Goal: Find specific page/section: Find specific page/section

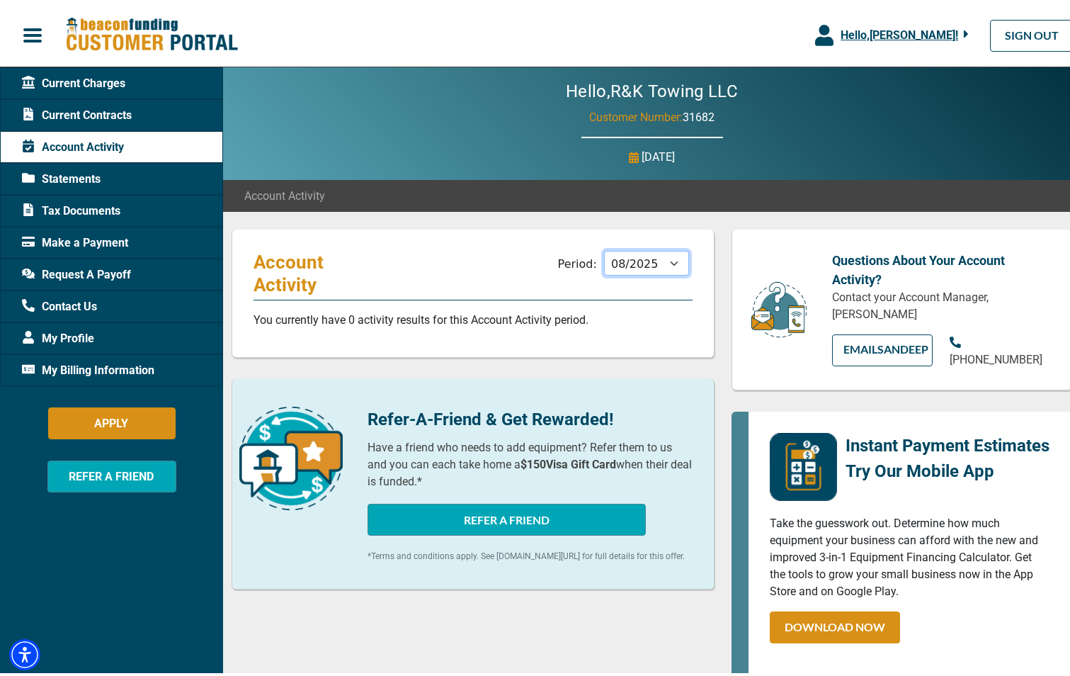
click at [668, 259] on select "09/2025 08/2025 07/2025 06/2025 05/2025 04/2025 03/2025 02/2025 01/2025 12/2024…" at bounding box center [646, 259] width 85 height 25
select select "05/2025"
click at [604, 247] on select "09/2025 08/2025 07/2025 06/2025 05/2025 04/2025 03/2025 02/2025 01/2025 12/2024…" at bounding box center [646, 259] width 85 height 25
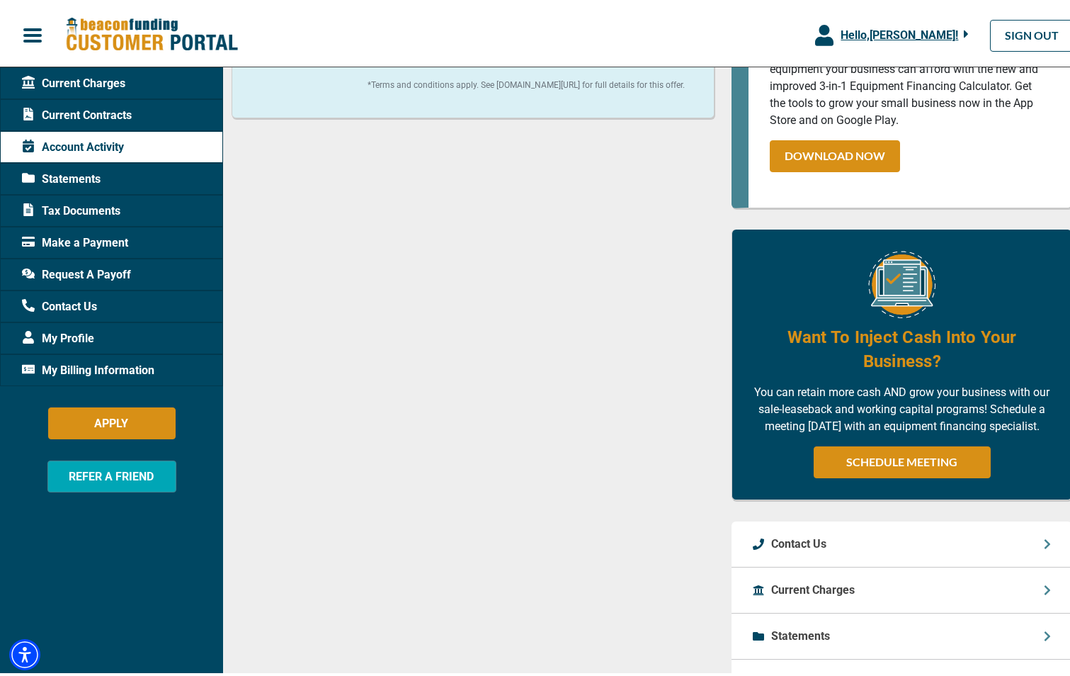
scroll to position [451, 0]
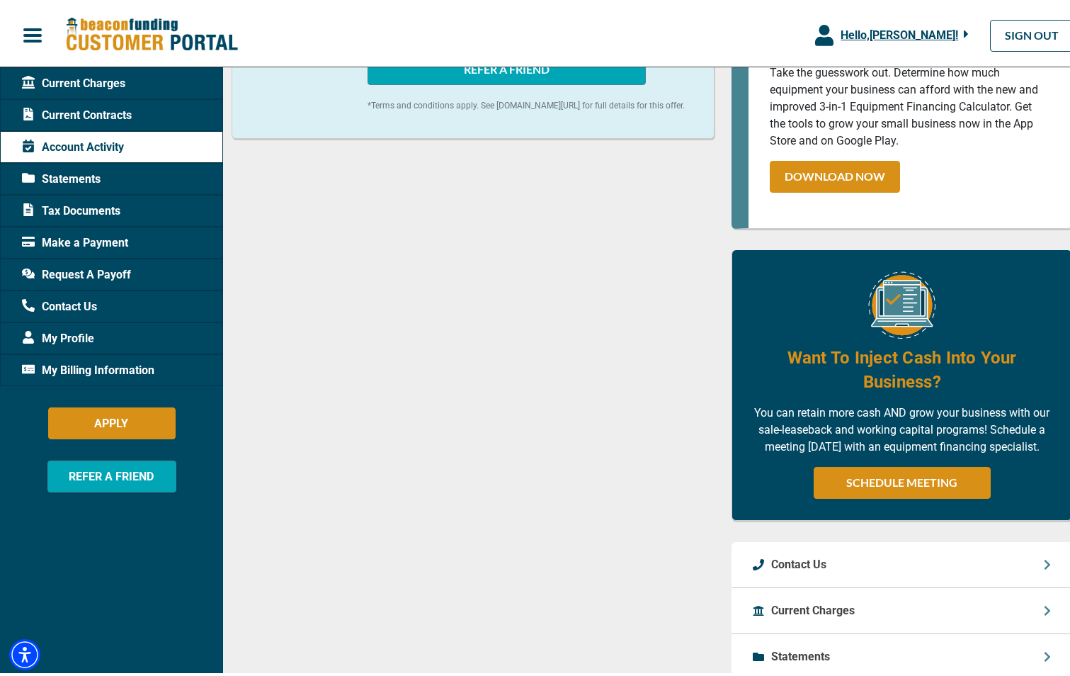
click at [91, 175] on span "Statements" at bounding box center [61, 175] width 79 height 17
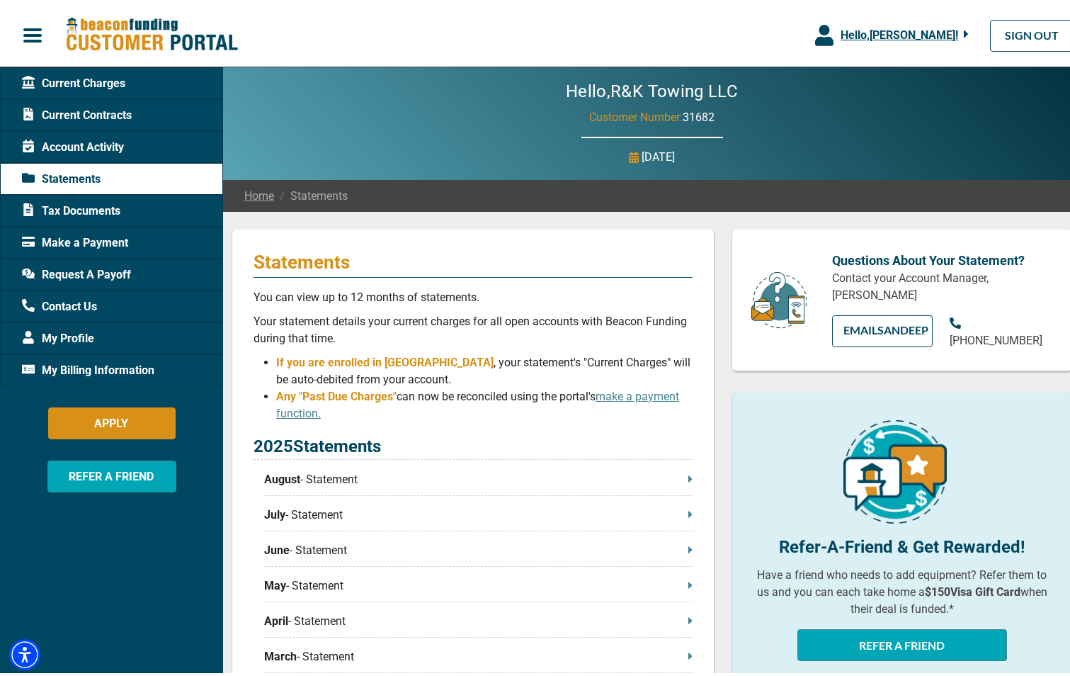
scroll to position [71, 0]
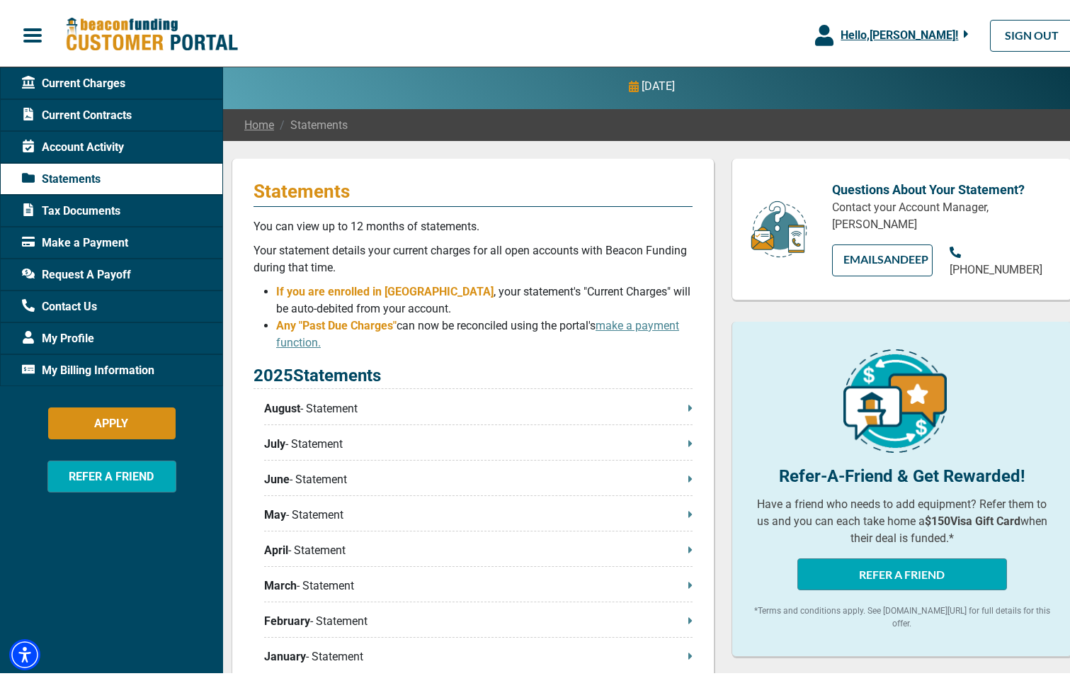
click at [322, 405] on p "August - Statement" at bounding box center [478, 405] width 429 height 17
click at [67, 201] on span "Tax Documents" at bounding box center [71, 207] width 98 height 17
